Goal: Check status: Check status

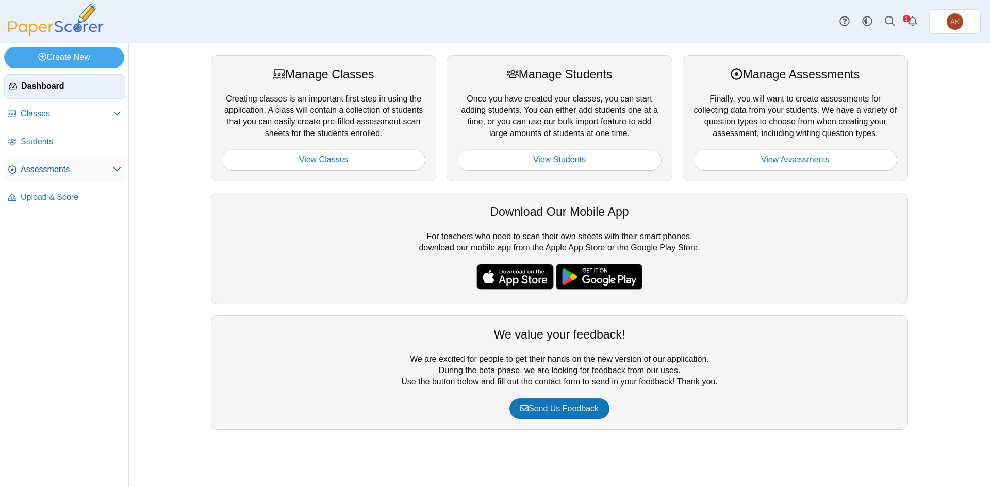
click at [67, 169] on span "Assessments" at bounding box center [67, 169] width 92 height 11
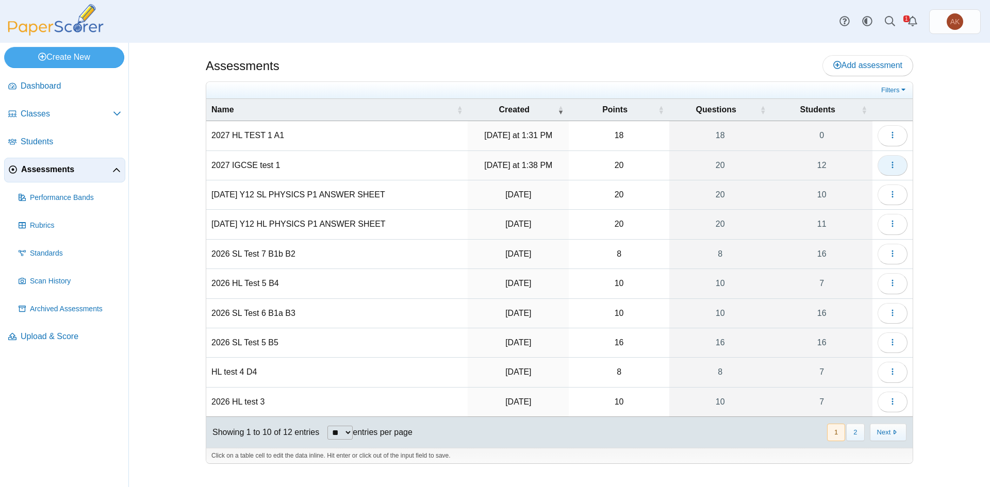
click at [895, 163] on icon "button" at bounding box center [892, 165] width 8 height 8
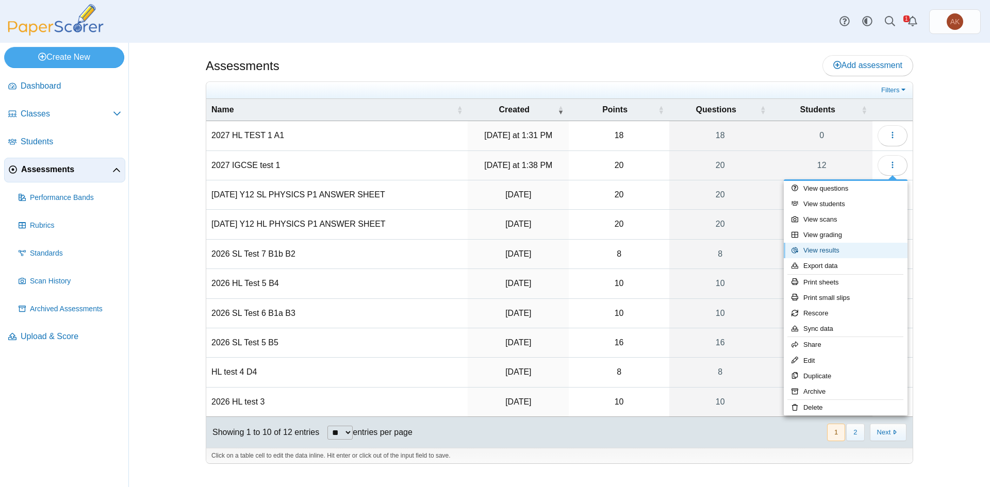
click at [867, 248] on link "View results" at bounding box center [845, 250] width 124 height 15
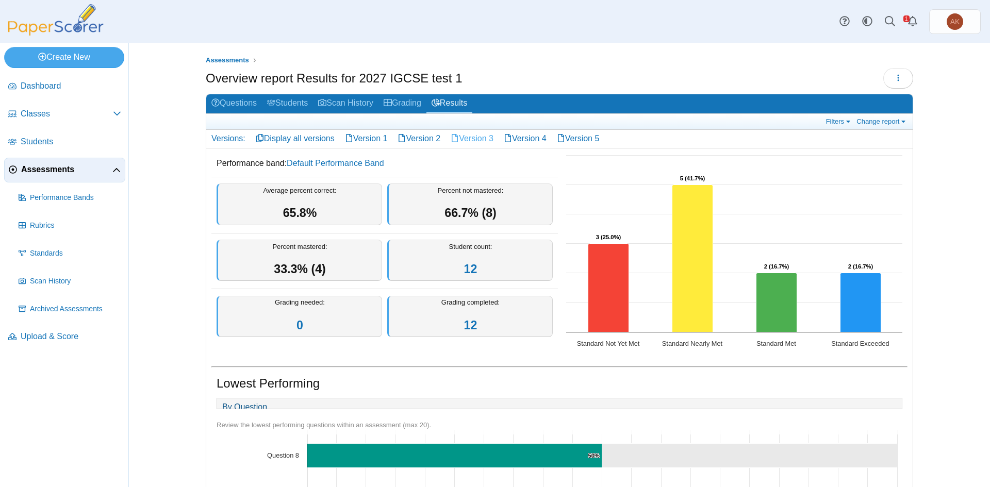
click at [473, 141] on link "Version 3" at bounding box center [471, 139] width 53 height 18
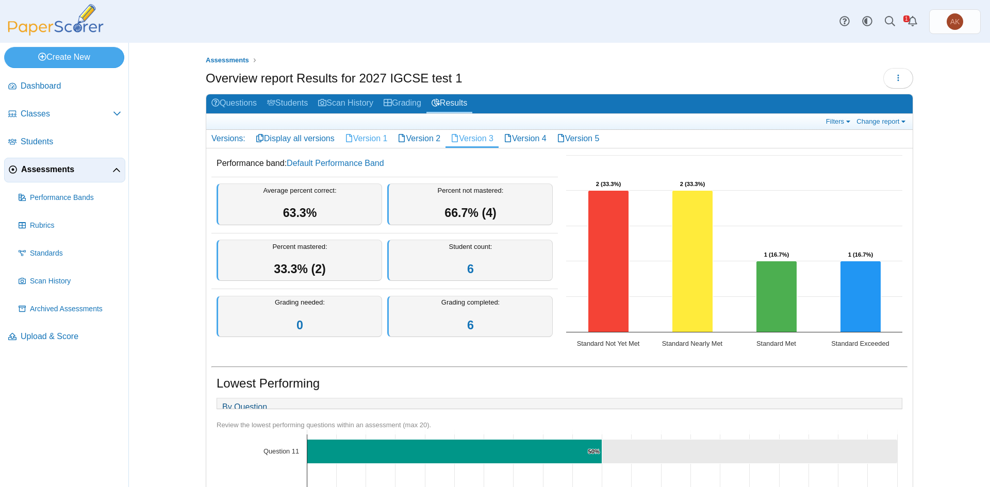
click at [368, 144] on link "Version 1" at bounding box center [366, 139] width 53 height 18
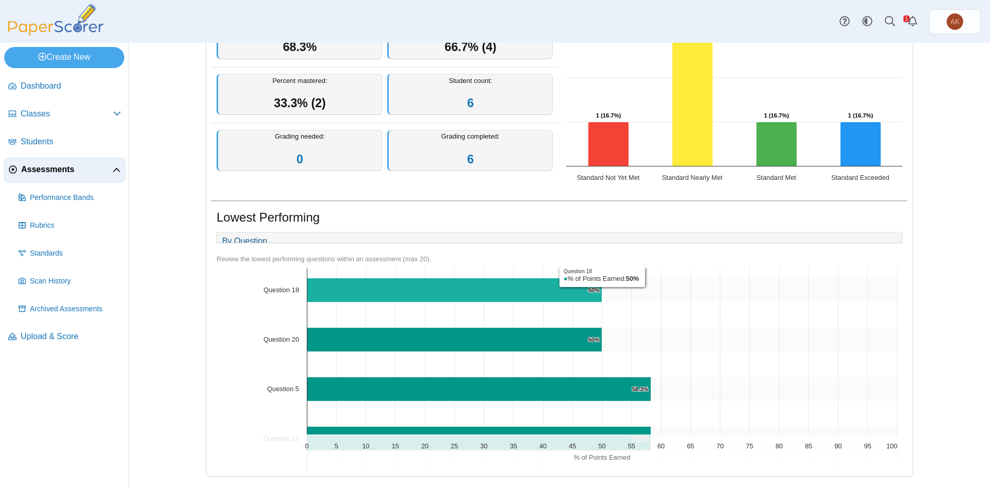
scroll to position [206, 0]
